Goal: Find contact information: Find contact information

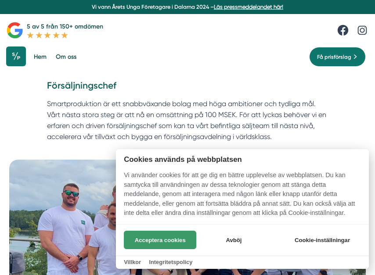
click at [164, 239] on button "Acceptera cookies" at bounding box center [160, 240] width 72 height 18
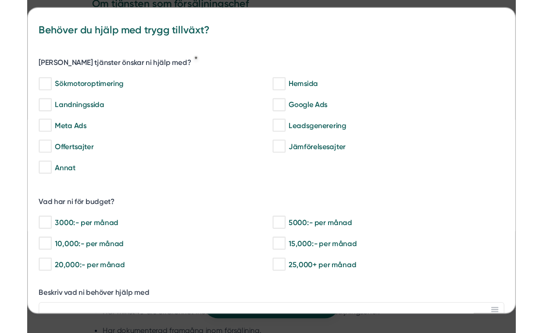
scroll to position [571, 0]
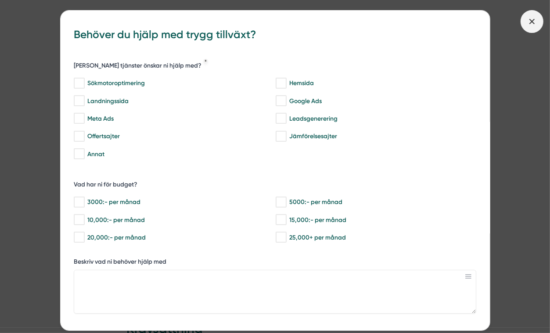
click at [374, 19] on span at bounding box center [531, 21] width 23 height 23
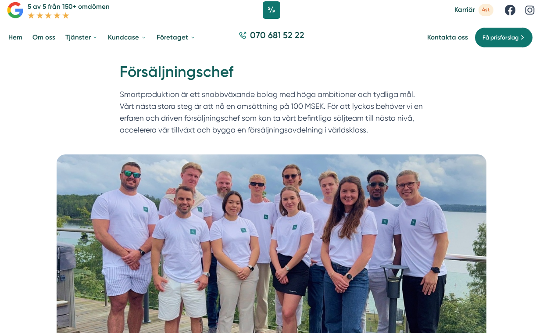
scroll to position [0, 0]
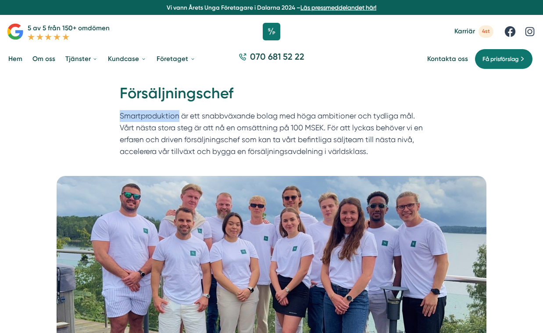
drag, startPoint x: 120, startPoint y: 116, endPoint x: 179, endPoint y: 117, distance: 59.2
click at [179, 117] on p "Smartproduktion är ett snabbväxande bolag med höga ambitioner och tydliga mål. …" at bounding box center [272, 135] width 304 height 51
copy p "Smartproduktion"
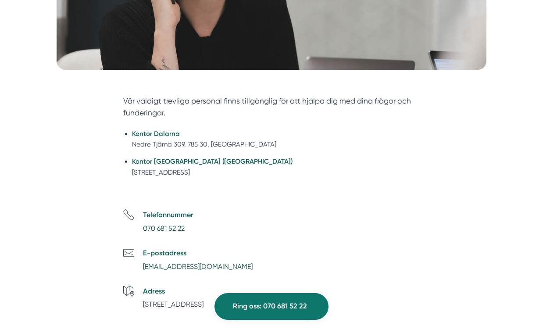
scroll to position [258, 0]
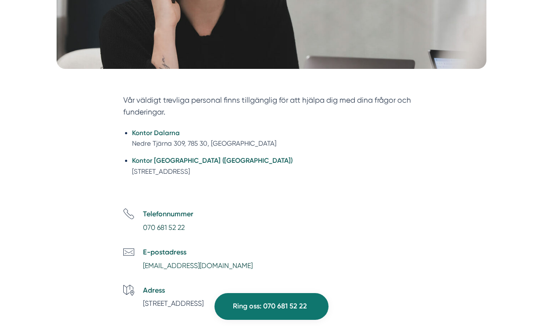
drag, startPoint x: 132, startPoint y: 170, endPoint x: 249, endPoint y: 169, distance: 117.6
click at [249, 169] on ul "Kontor Dalarna Nedre Tjärna 309, 785 30, Gagnef Kontor Stockholm (NYHET) Tellus…" at bounding box center [271, 154] width 297 height 65
copy li "[STREET_ADDRESS]"
